Goal: Check status: Check status

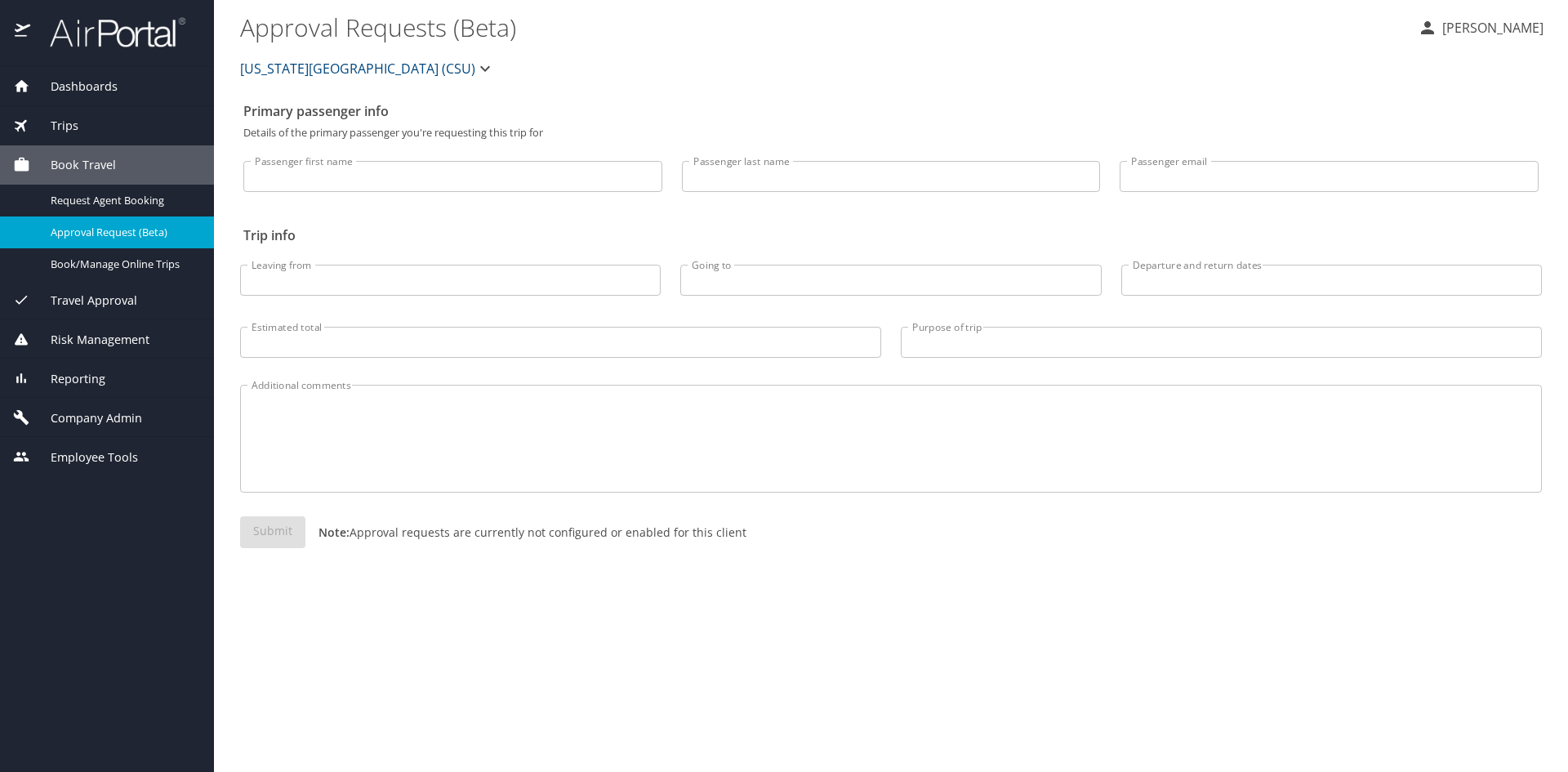
click at [108, 132] on div "Trips" at bounding box center [107, 126] width 187 height 18
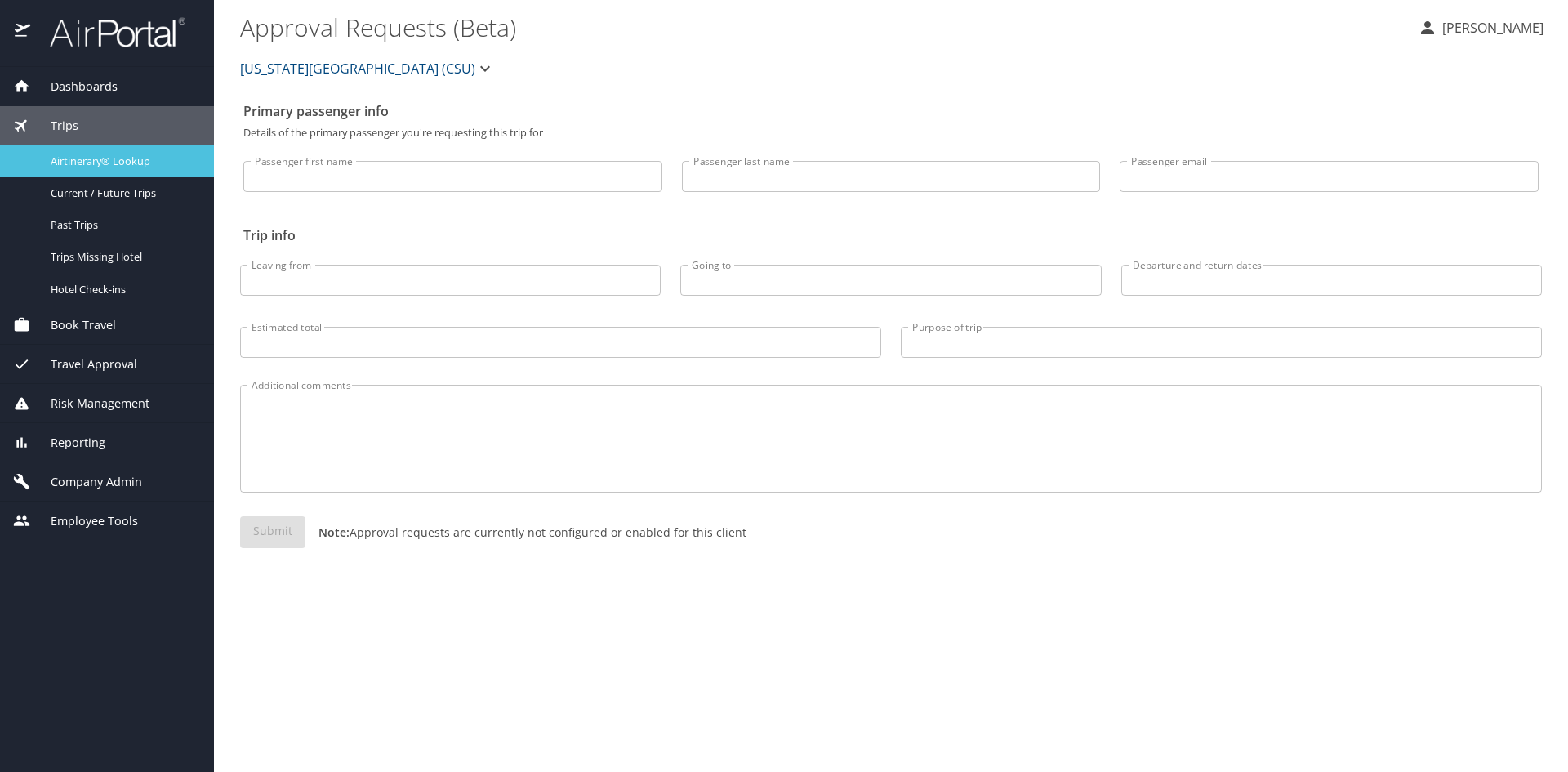
click at [108, 168] on span "Airtinerary® Lookup" at bounding box center [122, 161] width 144 height 16
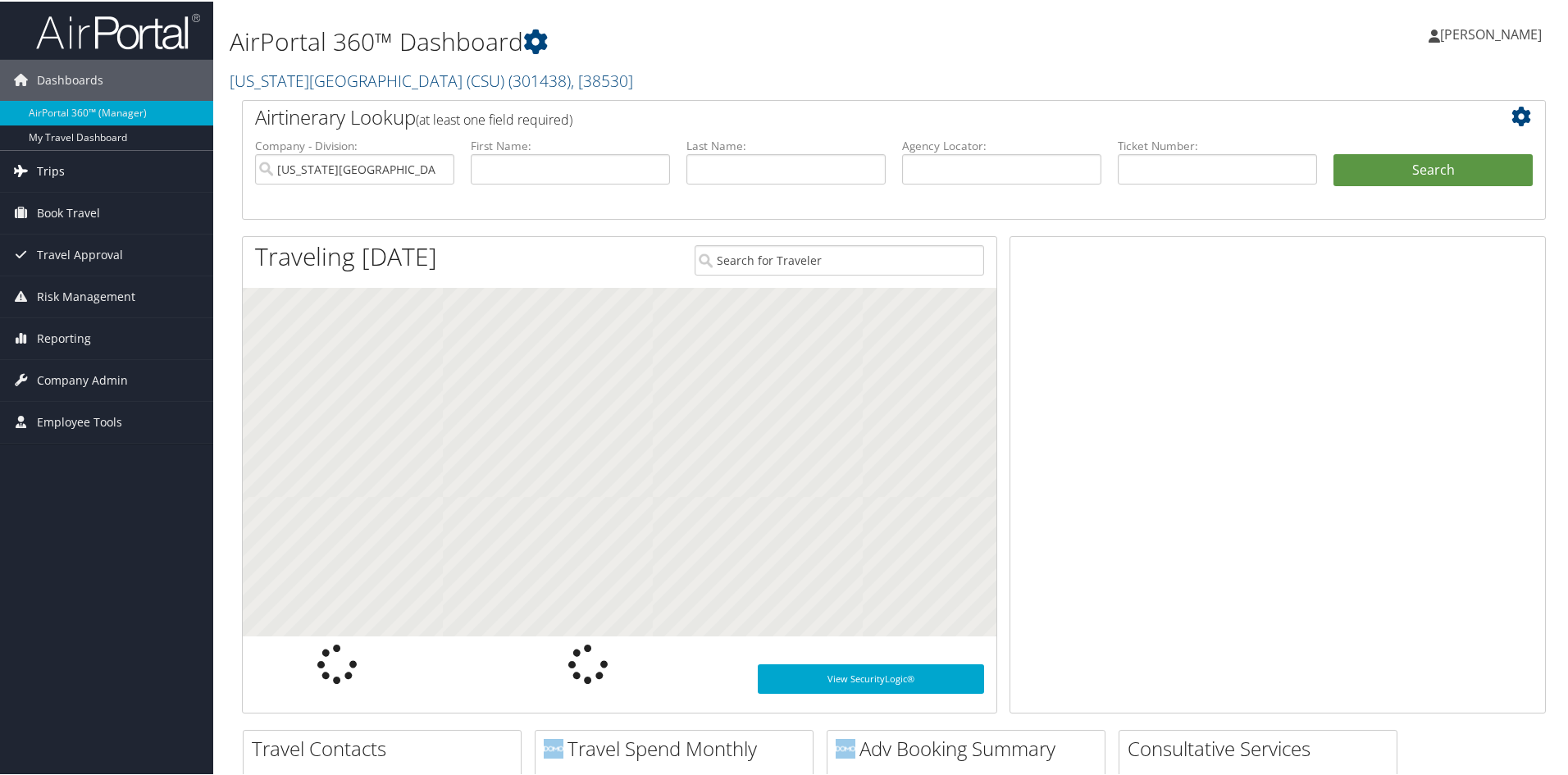
click at [90, 172] on link "Trips" at bounding box center [106, 169] width 213 height 41
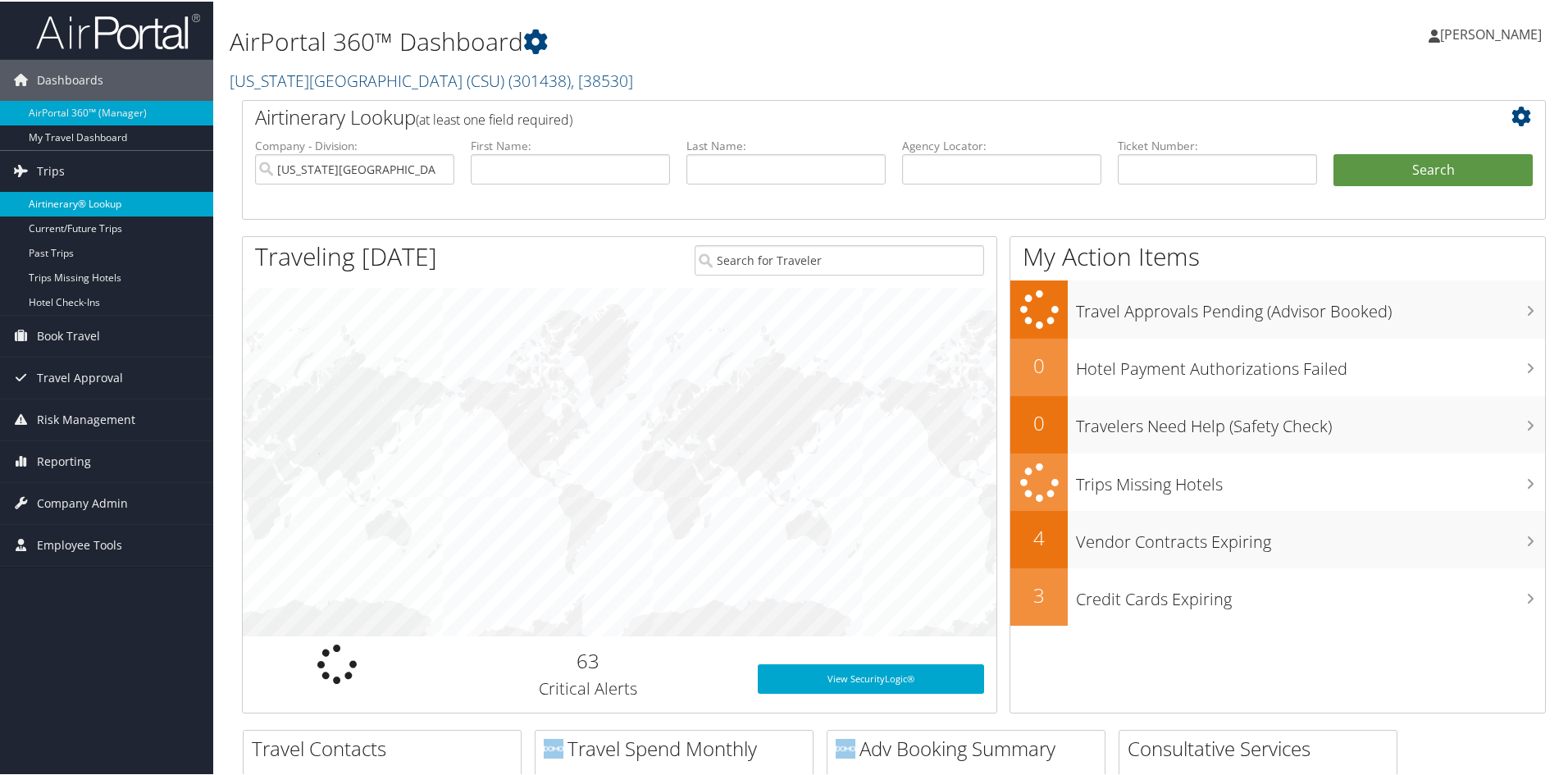
click at [87, 211] on link "Airtinerary® Lookup" at bounding box center [106, 202] width 213 height 24
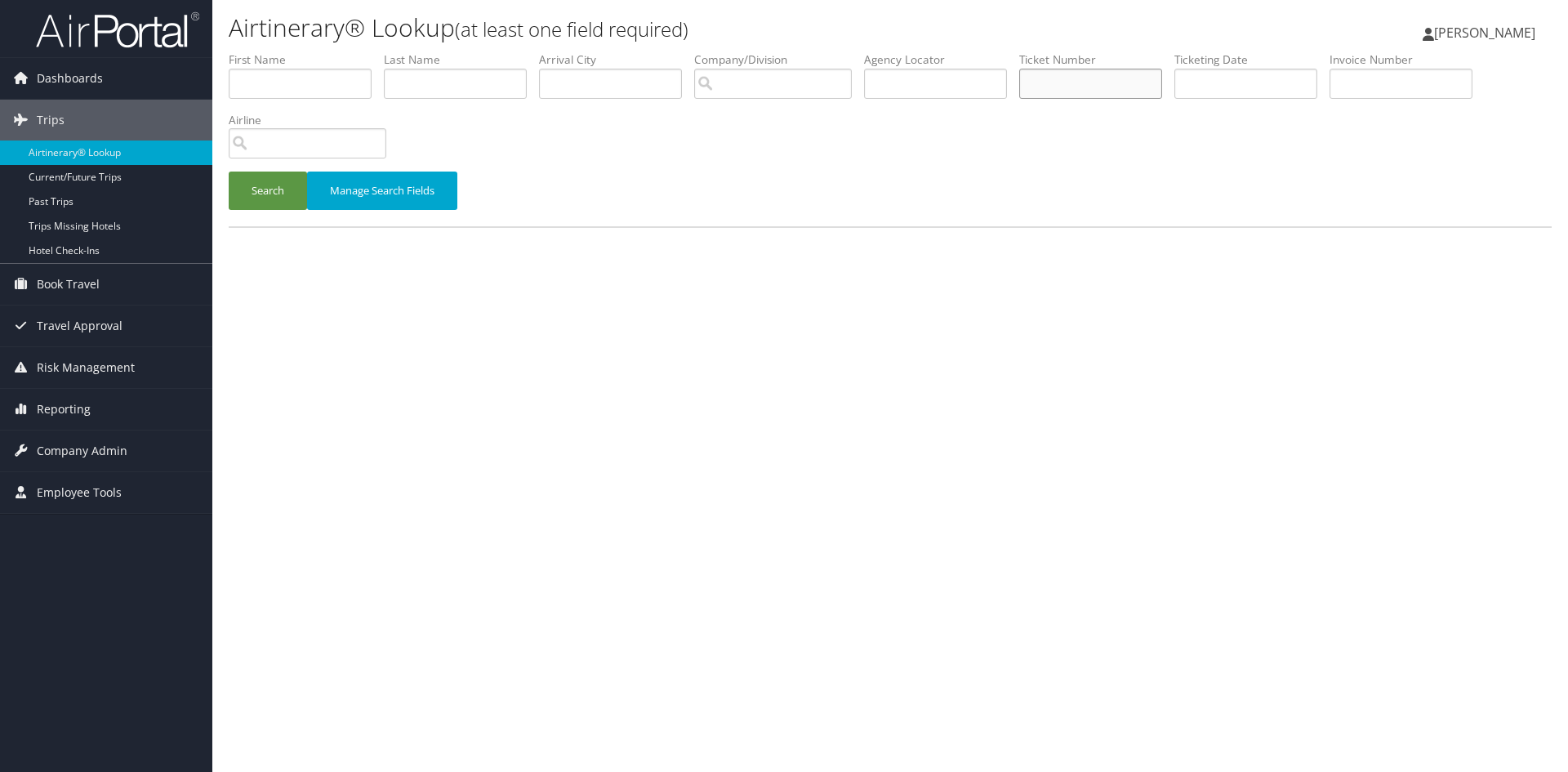
click at [1117, 90] on input "text" at bounding box center [1091, 83] width 143 height 30
click at [229, 172] on button "Search" at bounding box center [268, 191] width 78 height 38
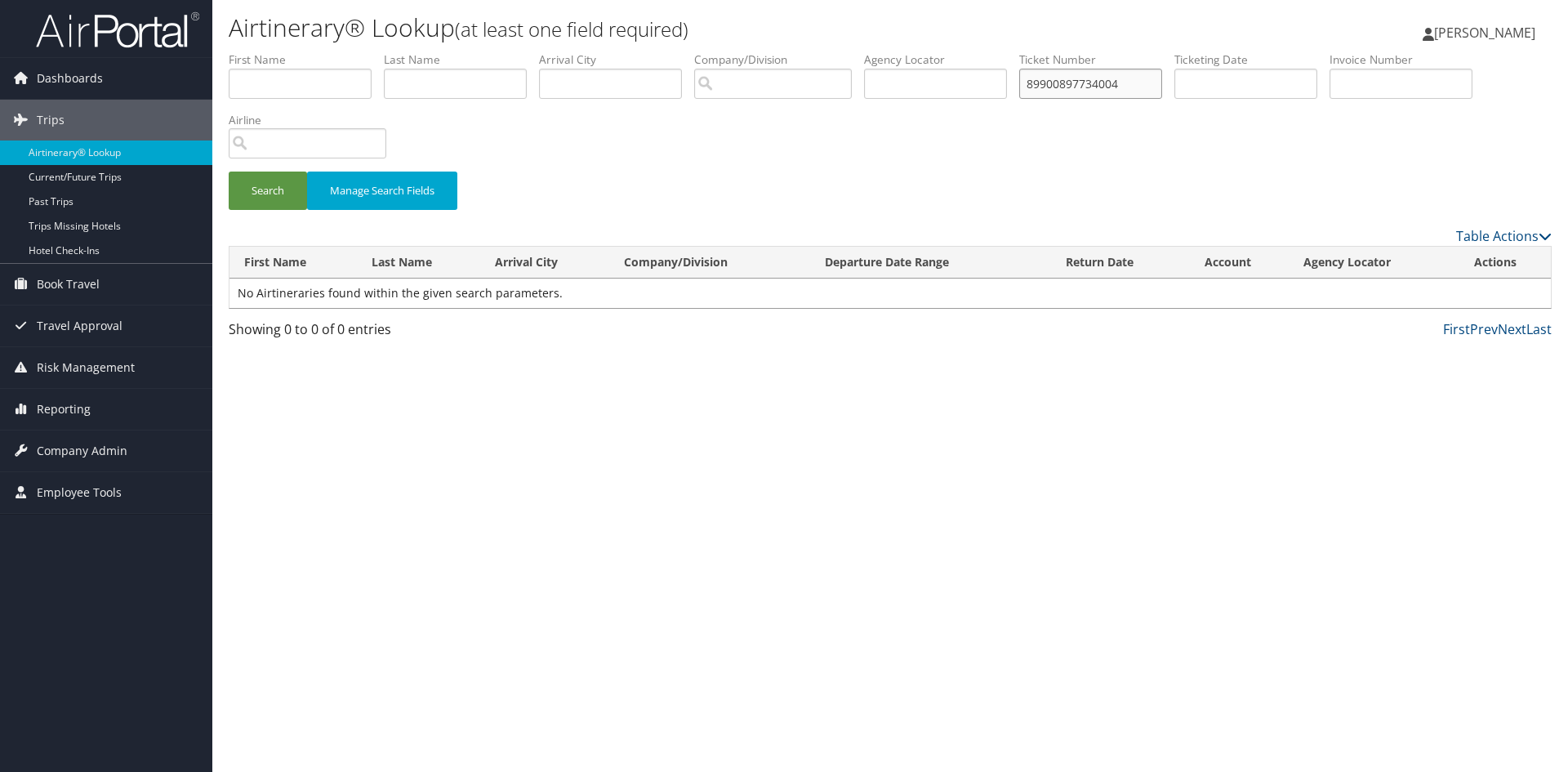
click at [1053, 93] on input "89900897734004" at bounding box center [1091, 83] width 143 height 30
click at [229, 172] on button "Search" at bounding box center [268, 191] width 78 height 38
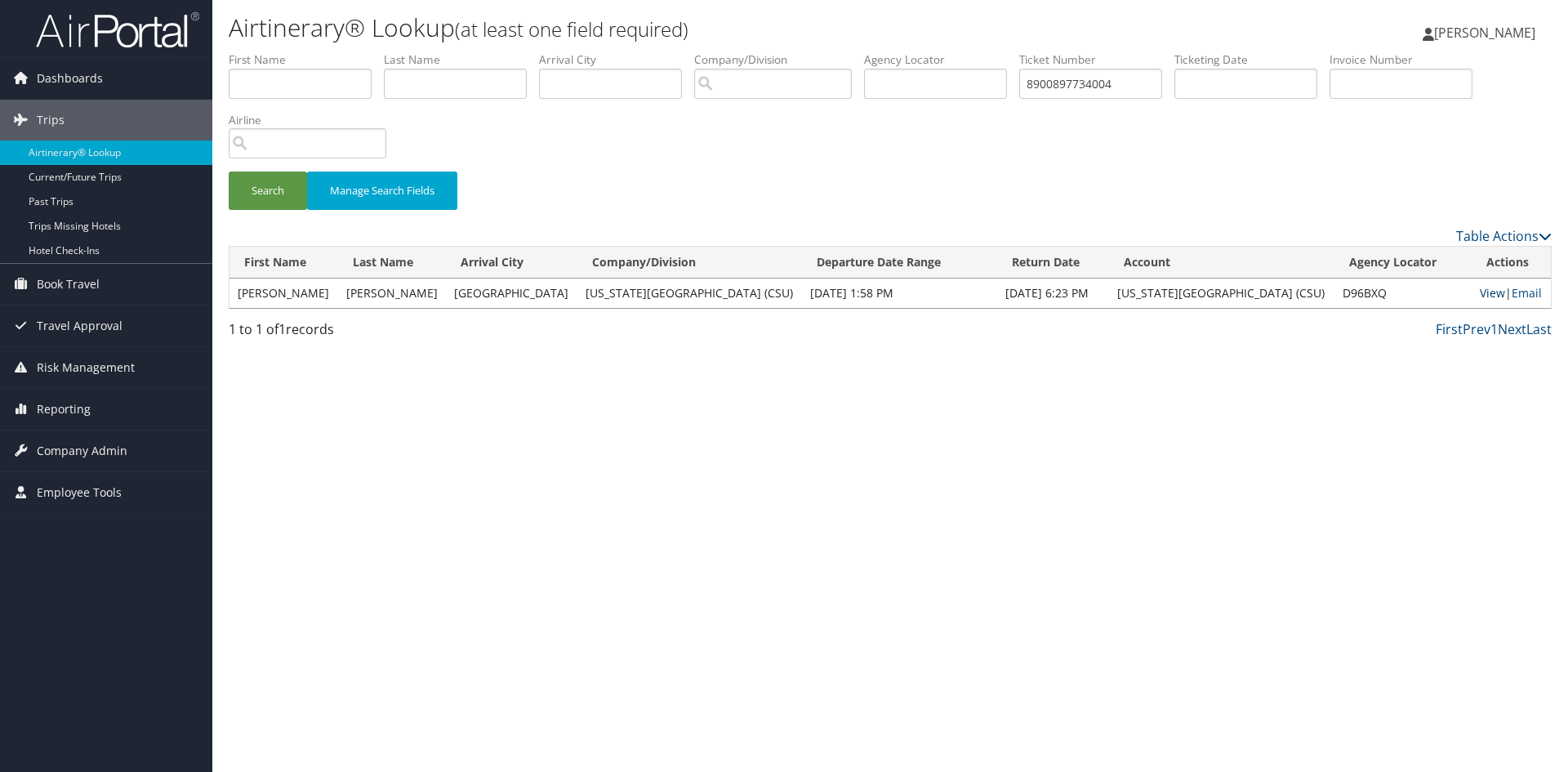
click at [1480, 297] on link "View" at bounding box center [1493, 293] width 25 height 16
click at [1135, 85] on input "8900897734004" at bounding box center [1091, 83] width 143 height 30
click at [235, 199] on button "Search" at bounding box center [268, 191] width 78 height 38
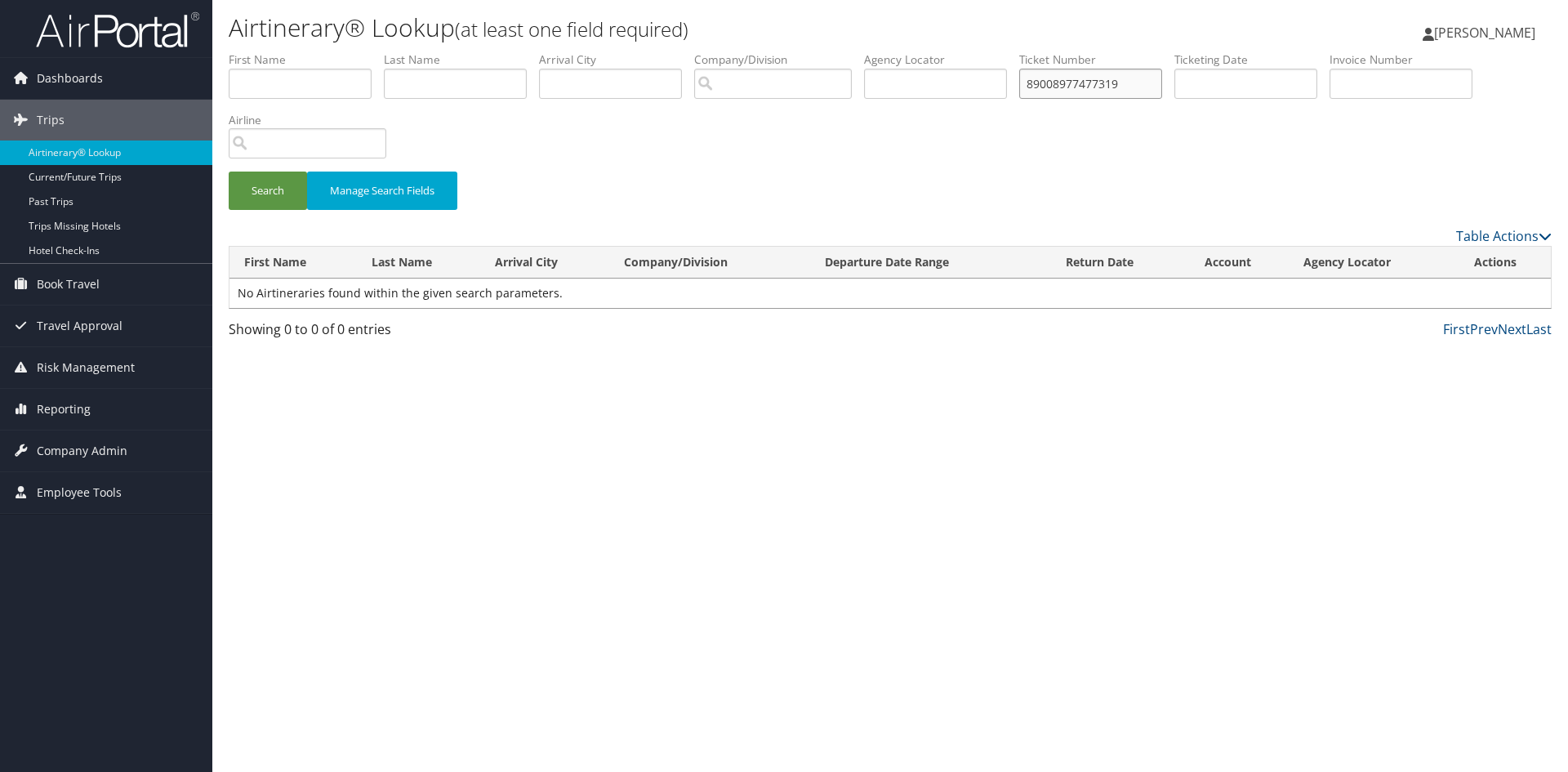
click at [1108, 79] on input "89008977477319" at bounding box center [1091, 83] width 143 height 30
type input "8900897747319"
click at [229, 172] on button "Search" at bounding box center [268, 191] width 78 height 38
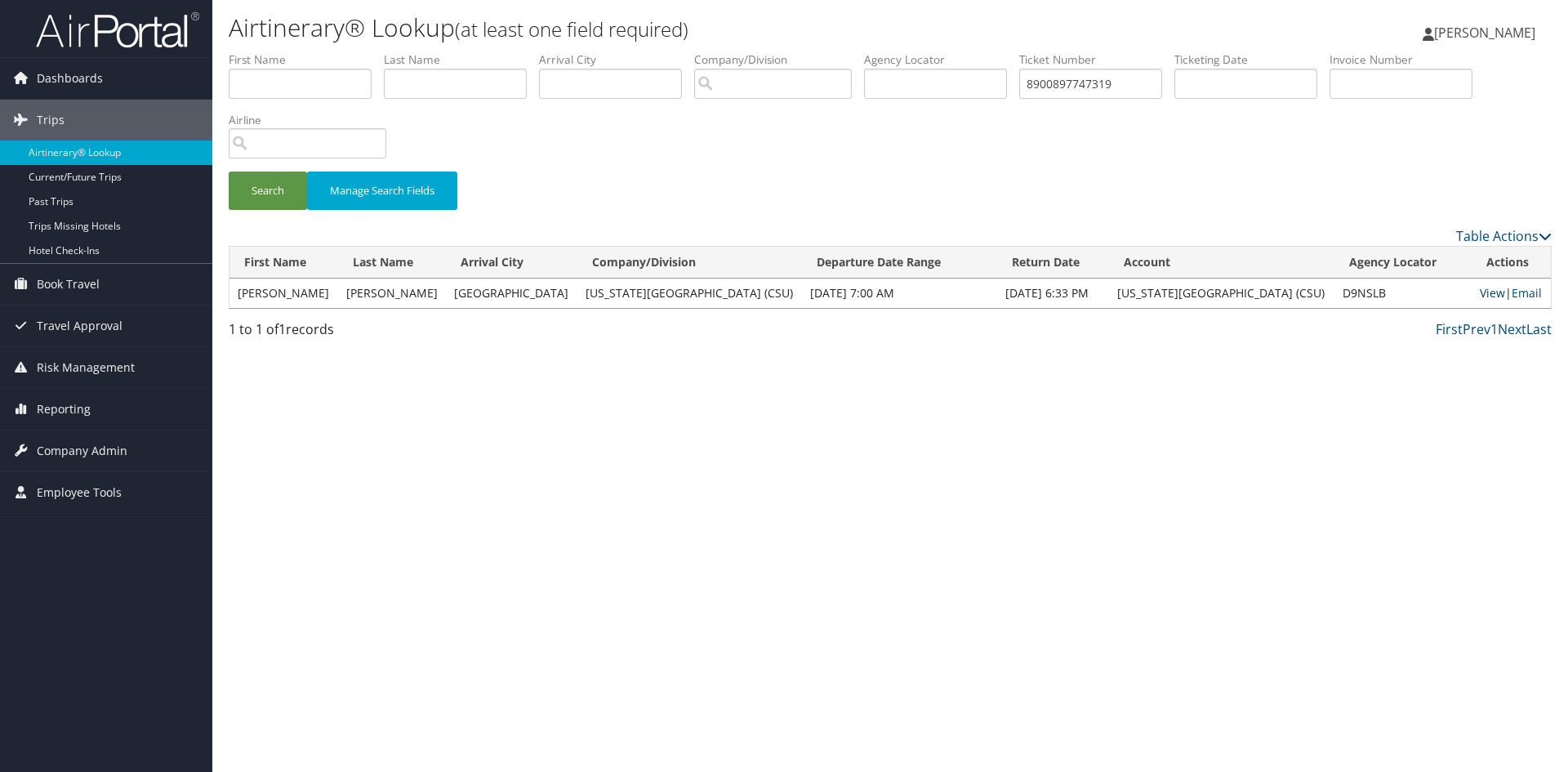
click at [1482, 292] on link "View" at bounding box center [1493, 293] width 25 height 16
